Goal: Task Accomplishment & Management: Manage account settings

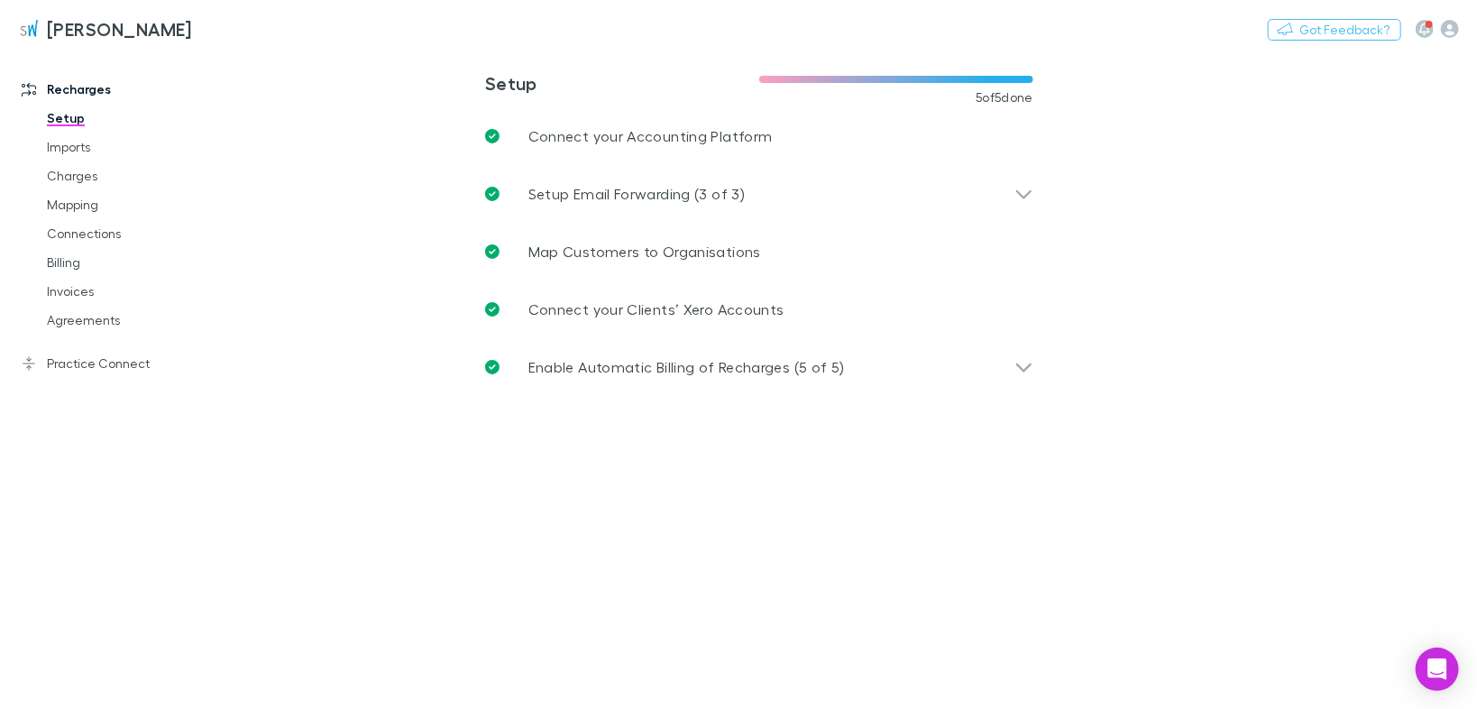
click at [85, 326] on link "Agreements" at bounding box center [132, 320] width 207 height 29
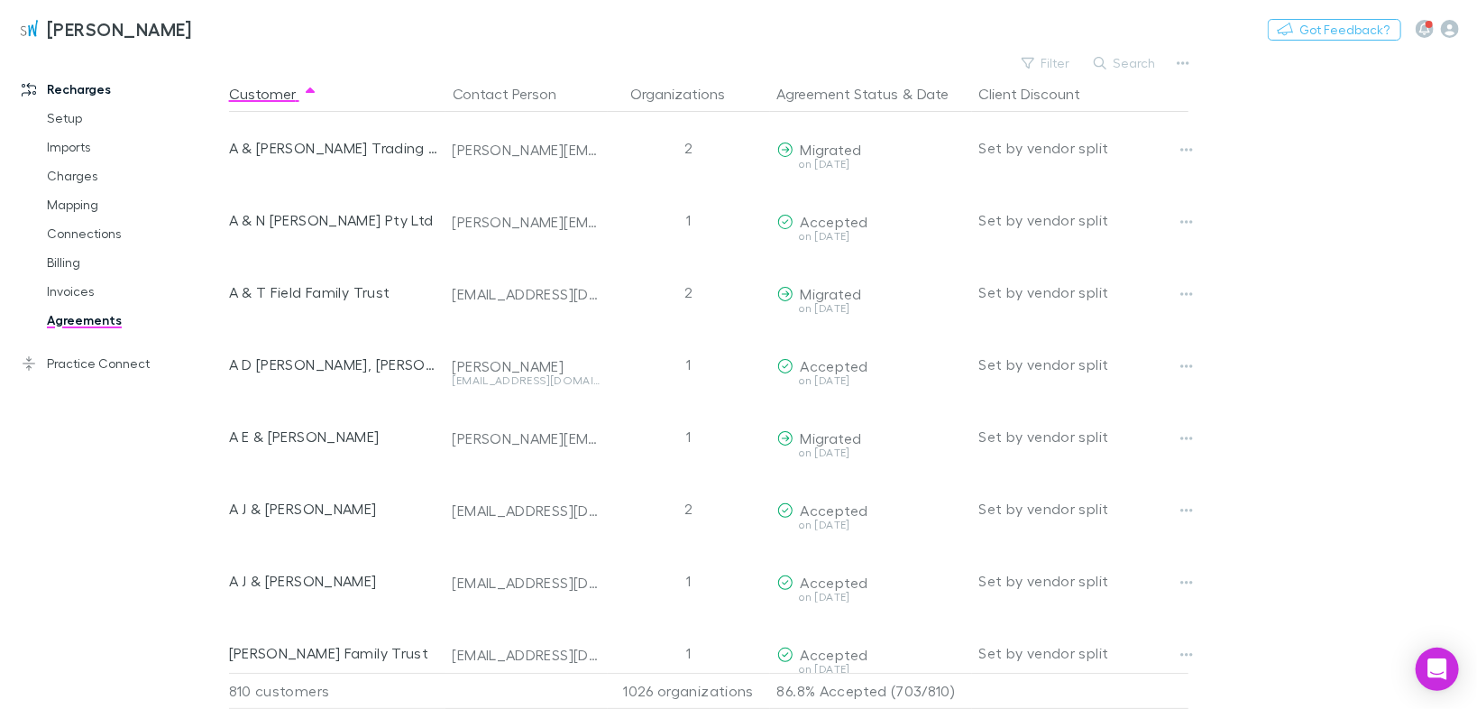
click at [1069, 67] on button "Filter" at bounding box center [1047, 63] width 69 height 22
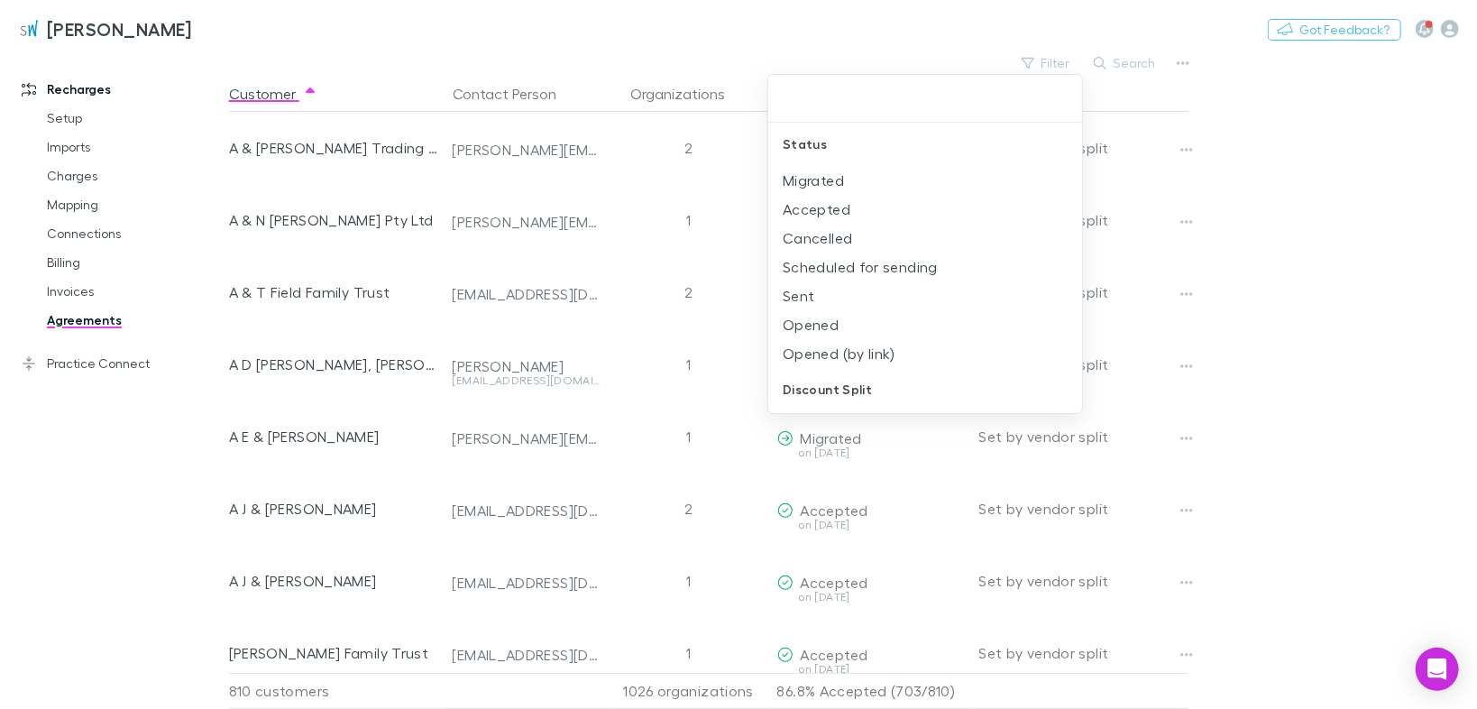
click at [860, 262] on li "Scheduled for sending" at bounding box center [925, 266] width 315 height 29
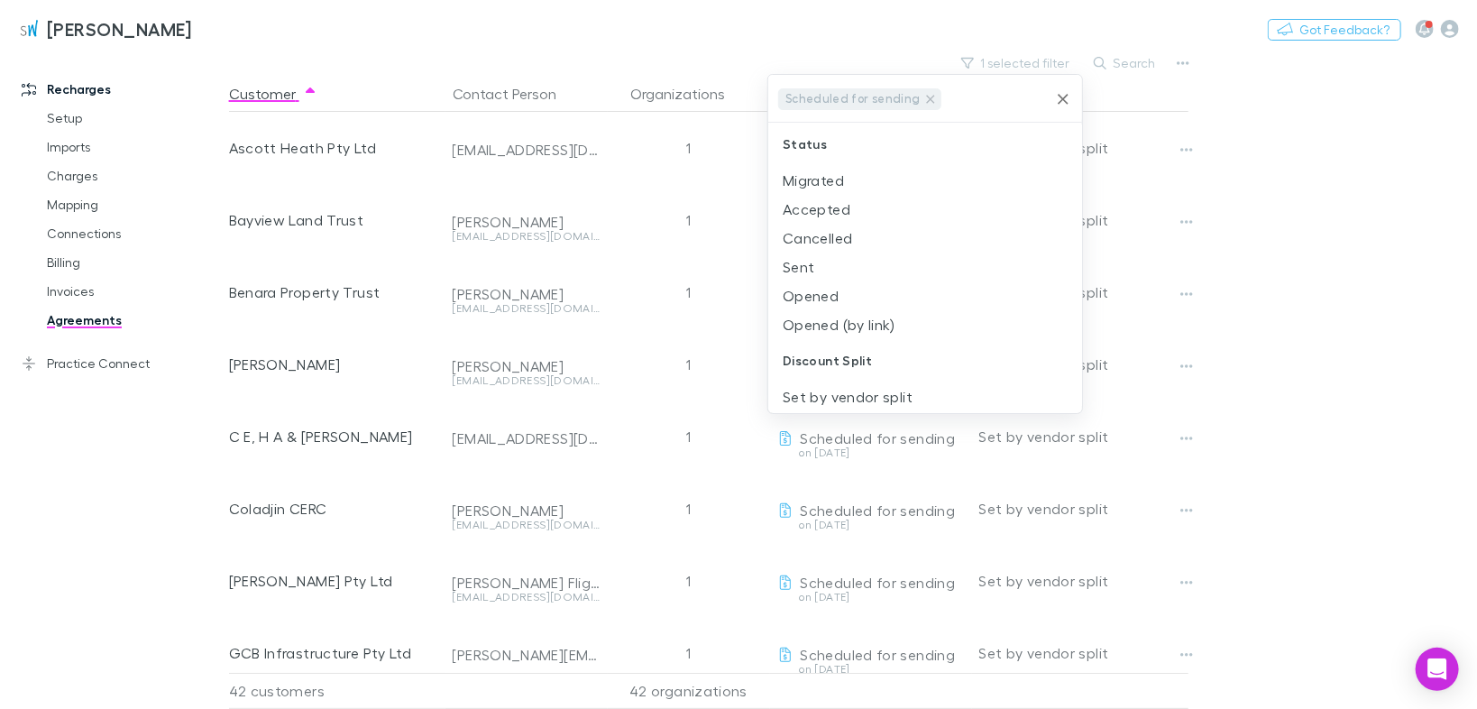
click at [923, 94] on icon at bounding box center [930, 99] width 14 height 14
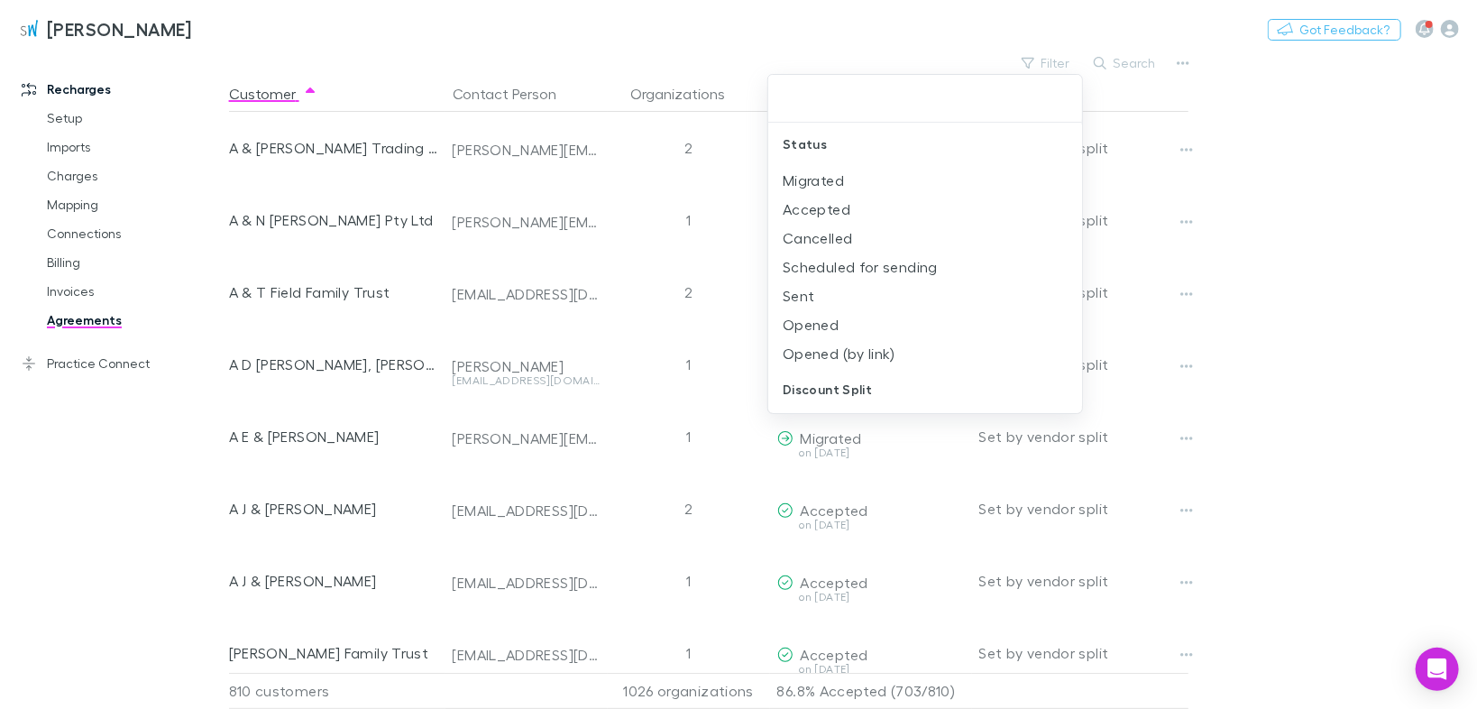
click at [831, 291] on li "Sent" at bounding box center [925, 295] width 315 height 29
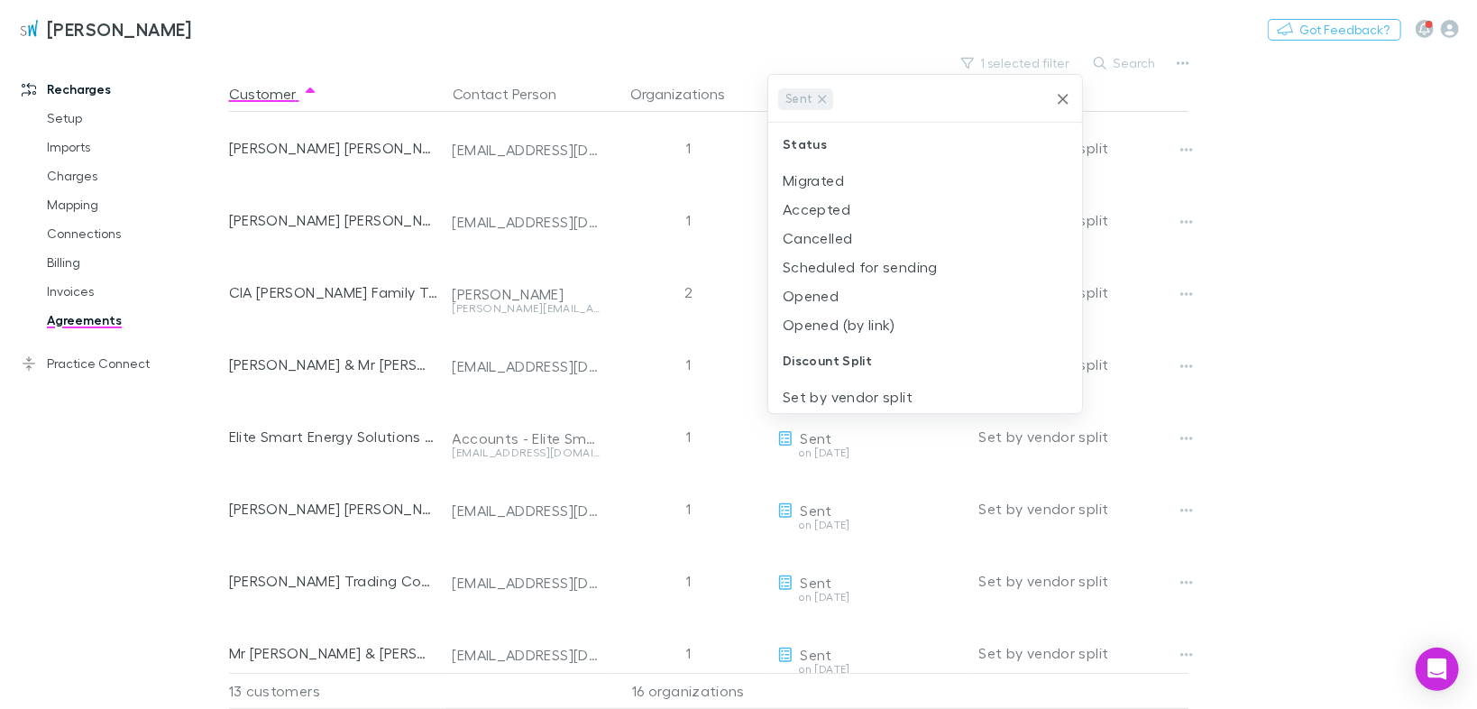
click at [830, 292] on li "Opened" at bounding box center [925, 295] width 315 height 29
click at [829, 295] on li "Opened (by link)" at bounding box center [925, 295] width 315 height 29
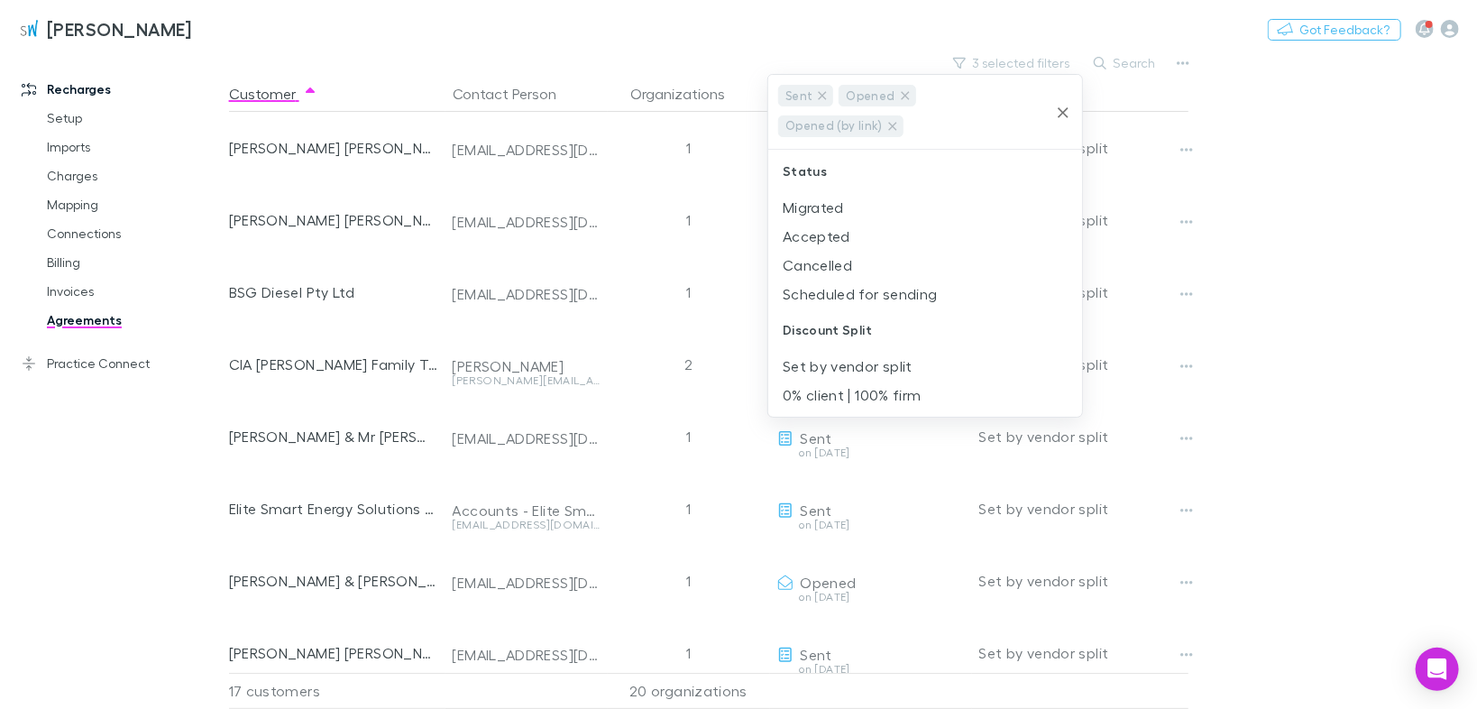
click at [1259, 92] on div at bounding box center [738, 354] width 1477 height 709
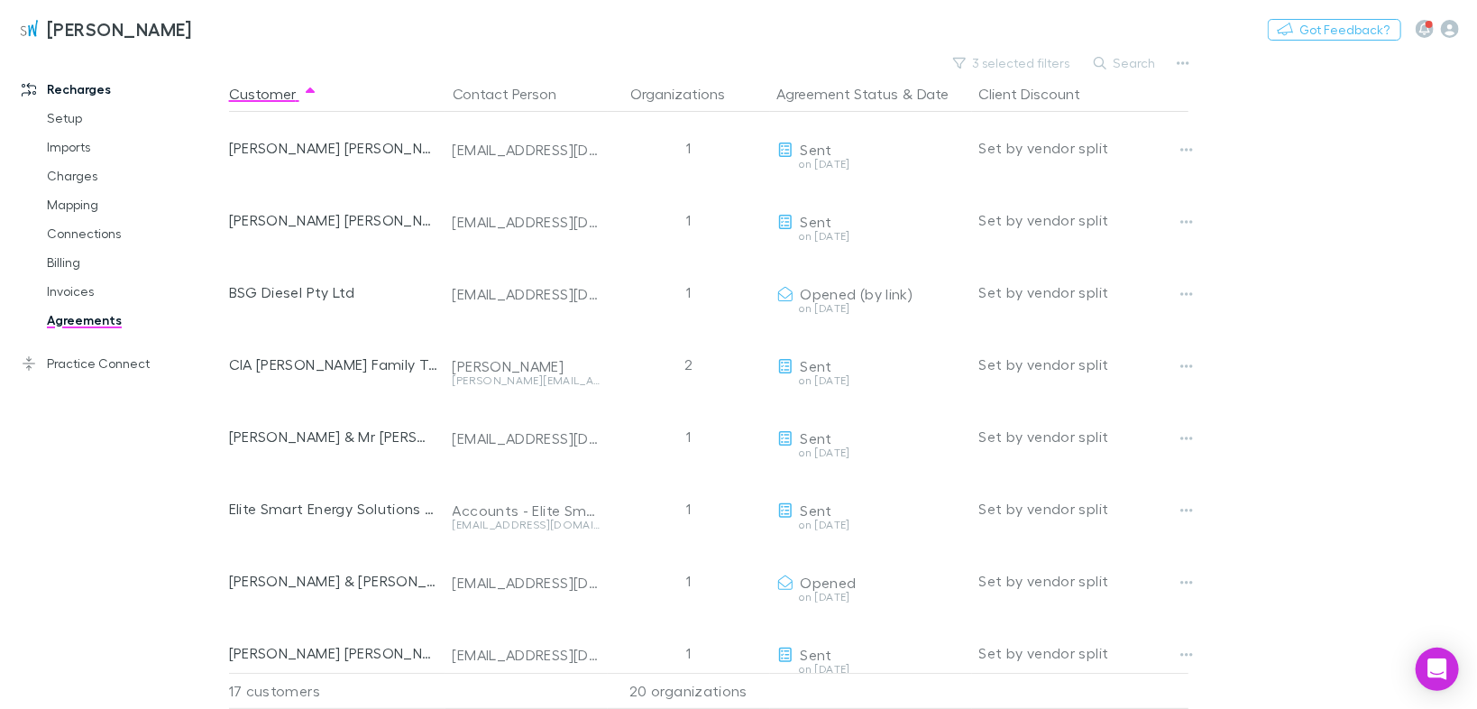
click at [1182, 216] on icon "button" at bounding box center [1186, 222] width 13 height 14
click at [1060, 323] on p "Retract agreement" at bounding box center [1075, 323] width 219 height 22
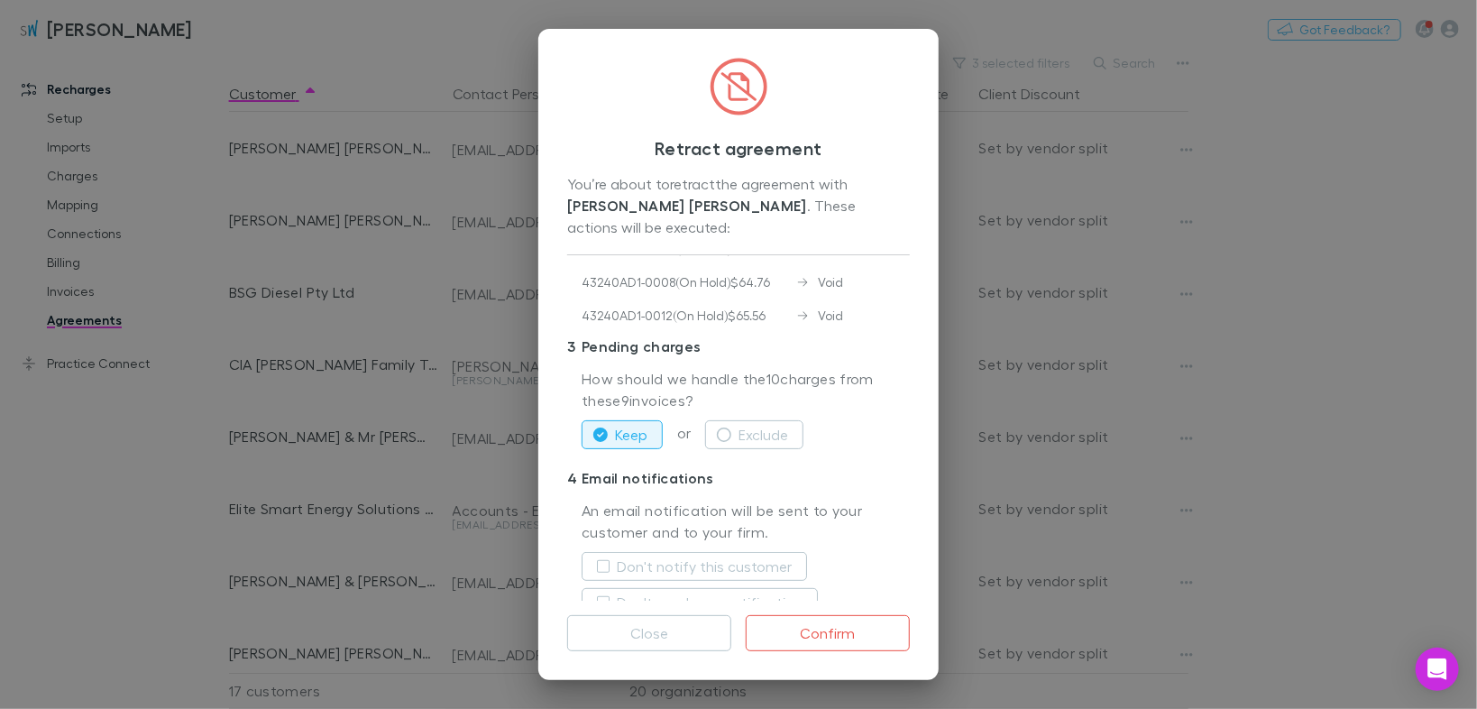
scroll to position [336, 0]
click at [613, 416] on button "Keep" at bounding box center [622, 430] width 81 height 29
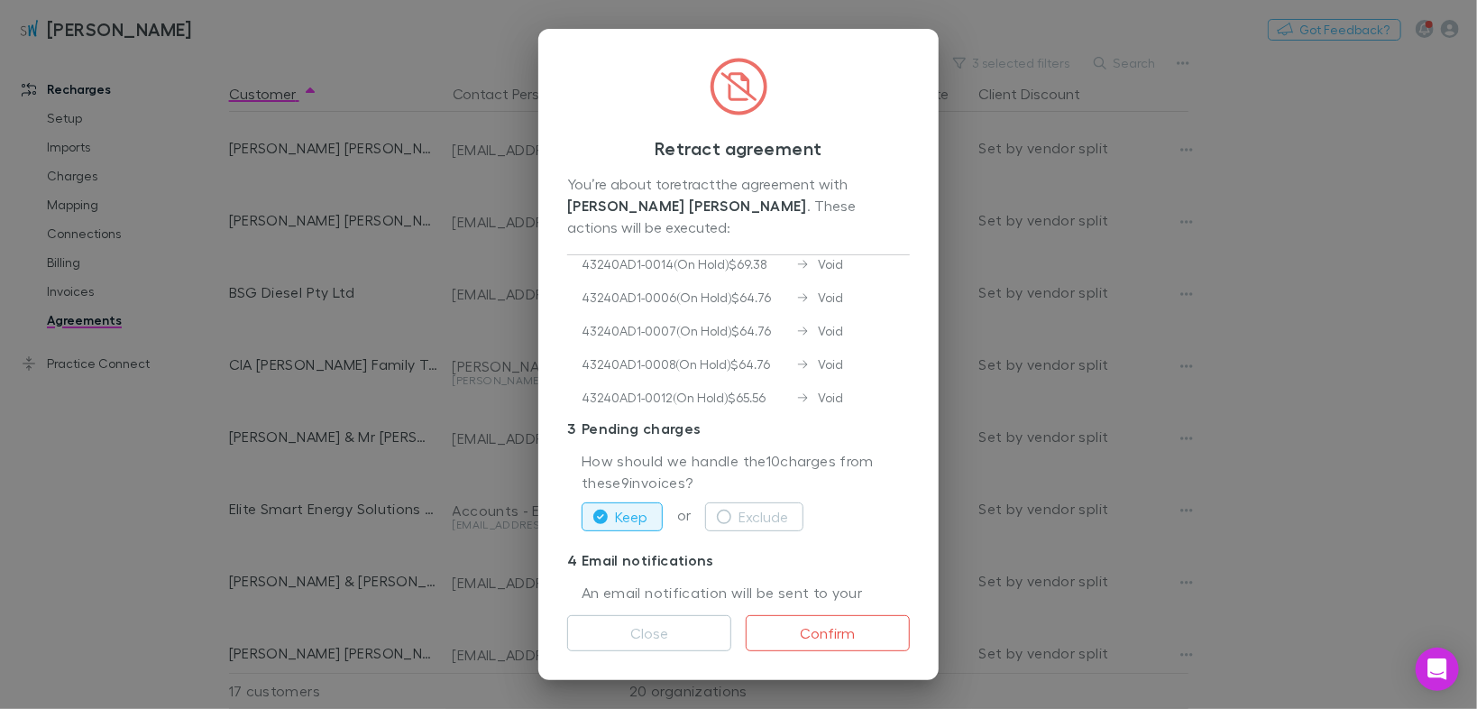
scroll to position [0, 0]
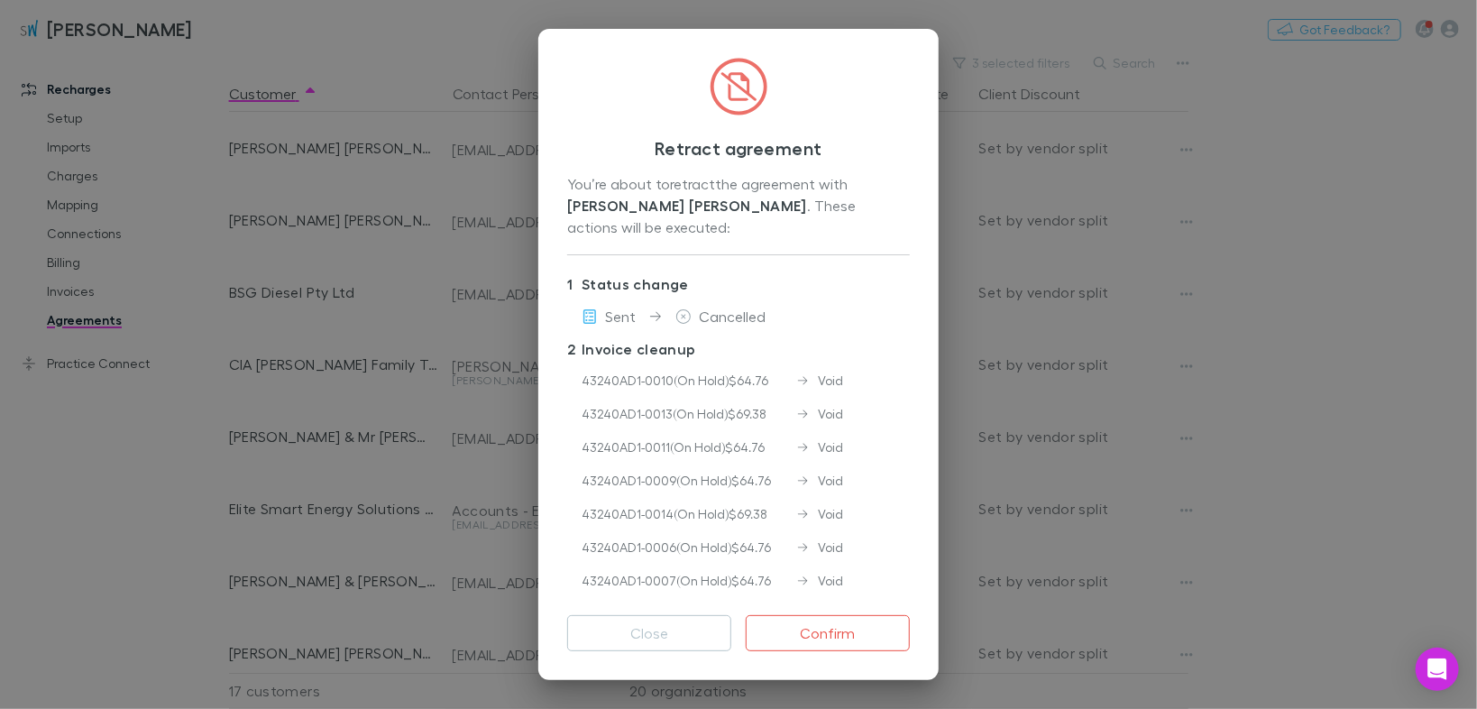
click at [685, 309] on icon at bounding box center [683, 316] width 16 height 14
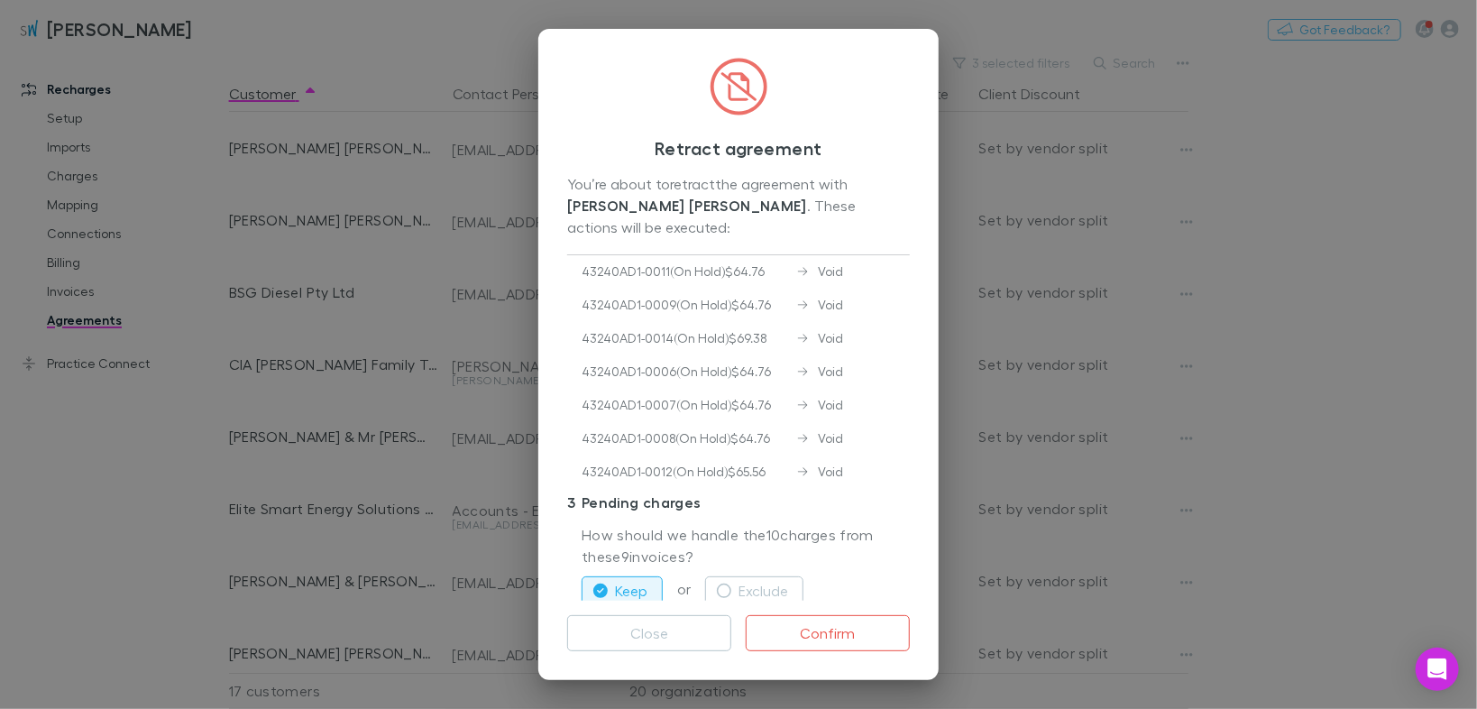
scroll to position [144, 0]
click at [650, 630] on button "Close" at bounding box center [649, 633] width 164 height 36
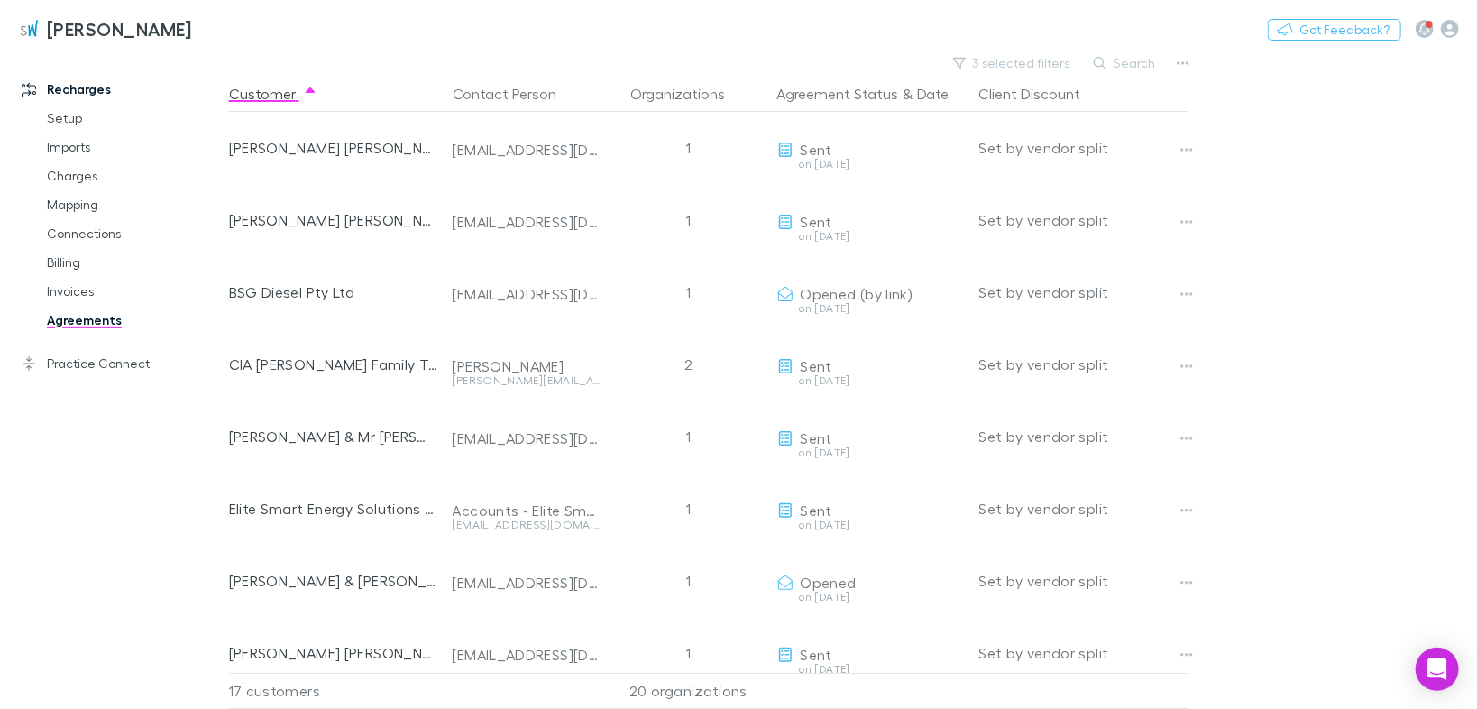
click at [1189, 581] on icon "button" at bounding box center [1186, 582] width 13 height 14
click at [1026, 572] on p "Send again" at bounding box center [1075, 574] width 219 height 22
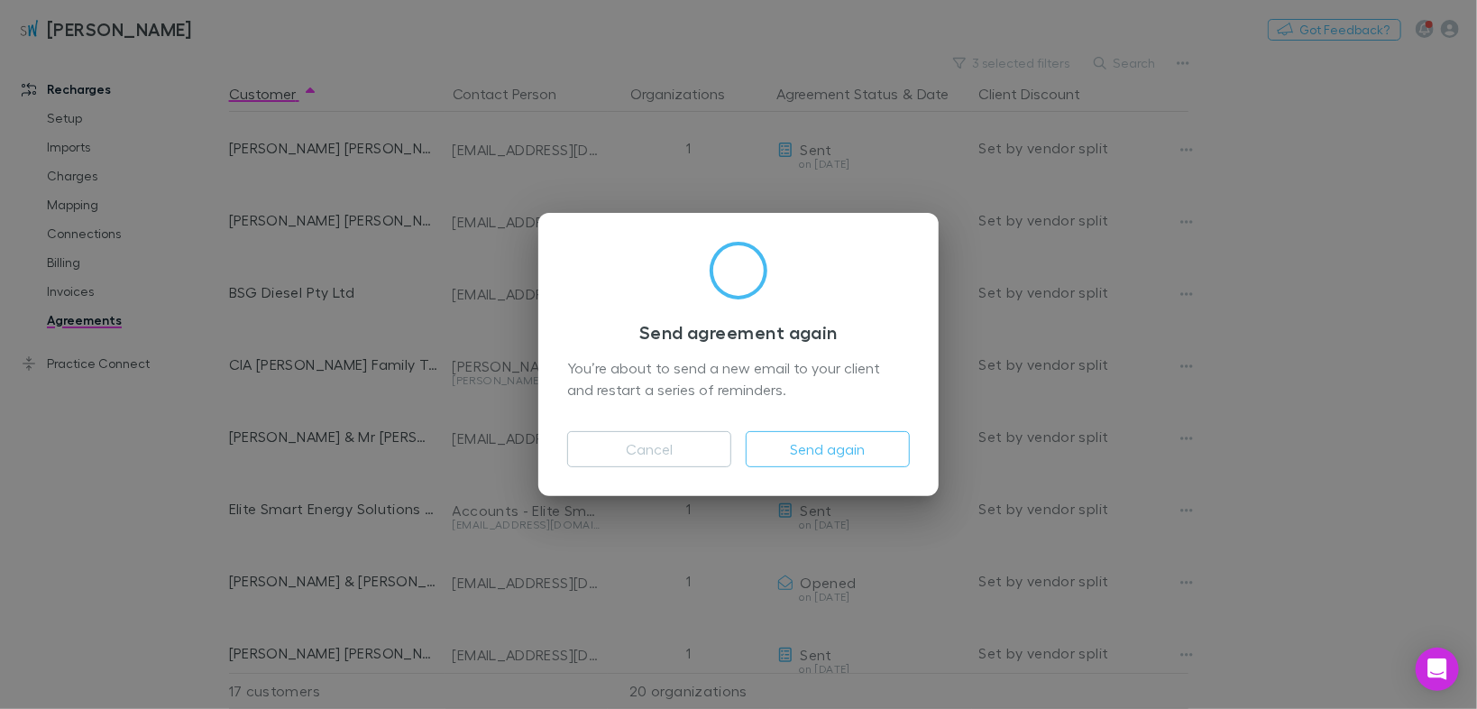
click at [794, 450] on button "Send again" at bounding box center [828, 449] width 164 height 36
